Goal: Task Accomplishment & Management: Use online tool/utility

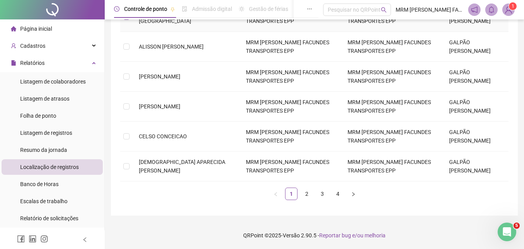
scroll to position [255, 0]
click at [308, 194] on link "2" at bounding box center [307, 194] width 12 height 12
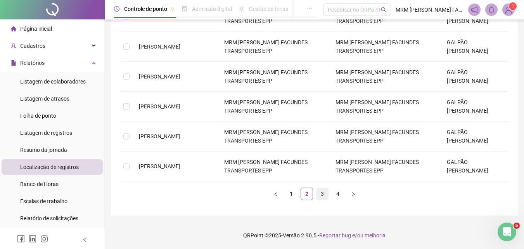
click at [320, 194] on link "3" at bounding box center [322, 194] width 12 height 12
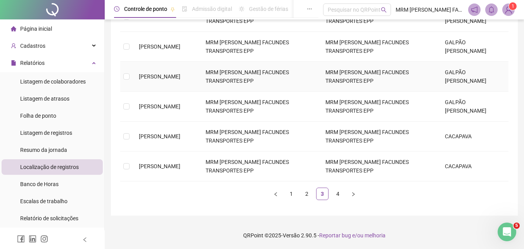
click at [130, 76] on td at bounding box center [126, 77] width 12 height 30
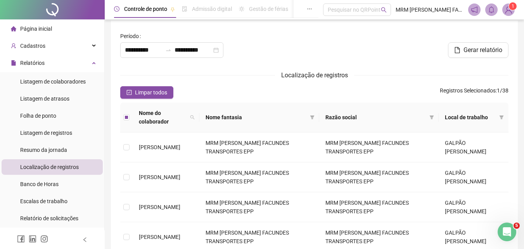
scroll to position [0, 0]
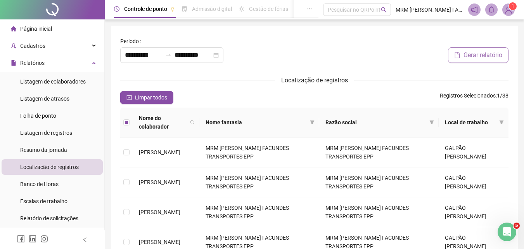
click at [464, 52] on span "Gerar relatório" at bounding box center [482, 54] width 39 height 9
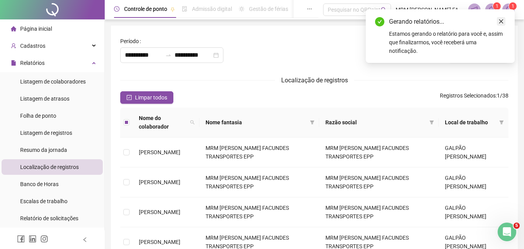
click at [500, 20] on icon "close" at bounding box center [500, 21] width 5 height 5
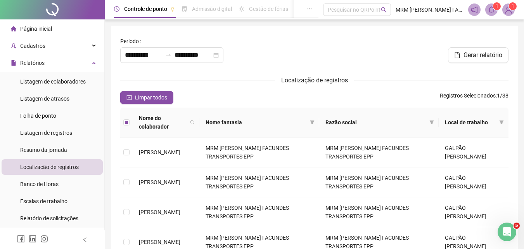
click at [494, 6] on sup "1" at bounding box center [497, 6] width 8 height 8
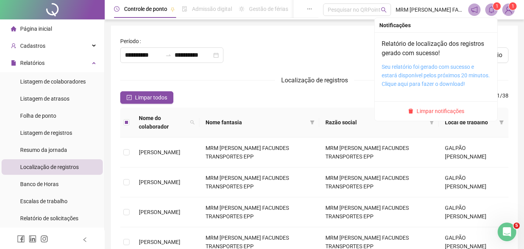
click at [404, 85] on link "Seu relatório foi gerado com sucesso e estará disponível pelos próximos 20 minu…" at bounding box center [436, 75] width 108 height 23
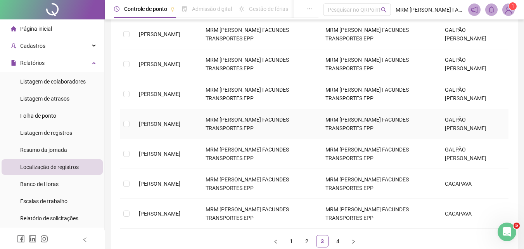
scroll to position [255, 0]
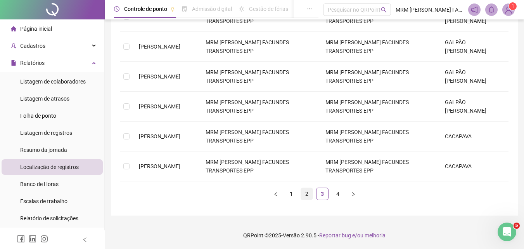
click at [308, 191] on link "2" at bounding box center [307, 194] width 12 height 12
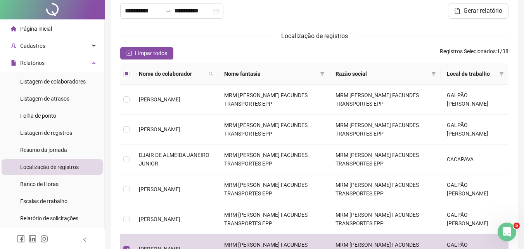
scroll to position [0, 0]
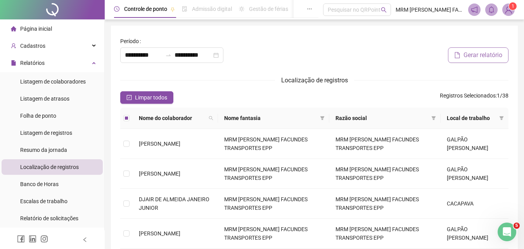
click at [473, 55] on span "Gerar relatório" at bounding box center [482, 54] width 39 height 9
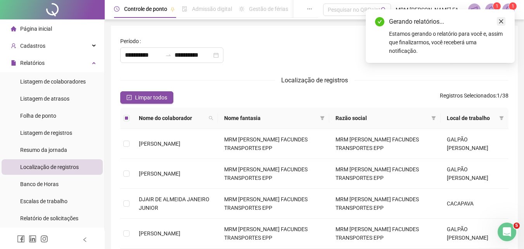
click at [499, 23] on icon "close" at bounding box center [500, 21] width 5 height 5
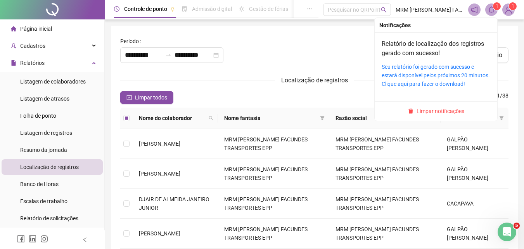
click at [494, 9] on sup "1" at bounding box center [497, 6] width 8 height 8
click at [404, 83] on link "Seu relatório foi gerado com sucesso e estará disponível pelos próximos 20 minu…" at bounding box center [436, 75] width 108 height 23
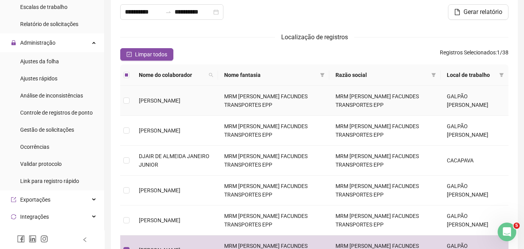
scroll to position [116, 0]
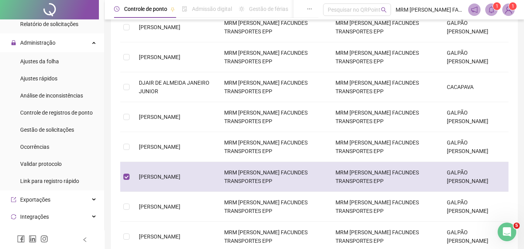
click at [123, 184] on td at bounding box center [126, 177] width 12 height 30
